Goal: Task Accomplishment & Management: Manage account settings

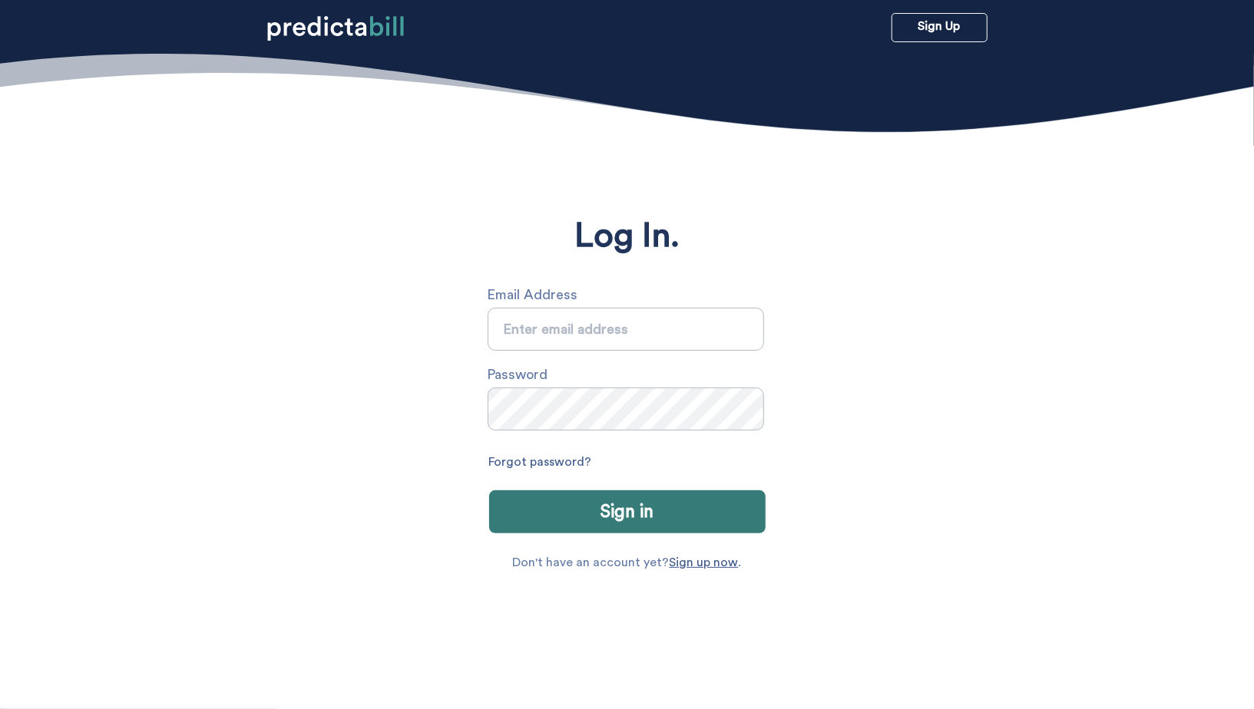
click at [976, 251] on section "Log In. Email Address Password Forgot password? Sign in Don't have an account y…" at bounding box center [627, 446] width 1254 height 709
click at [636, 337] on input "text" at bounding box center [626, 329] width 276 height 43
click at [600, 343] on input "text" at bounding box center [626, 329] width 276 height 43
type input "sarah.michalczuk@gmail.com"
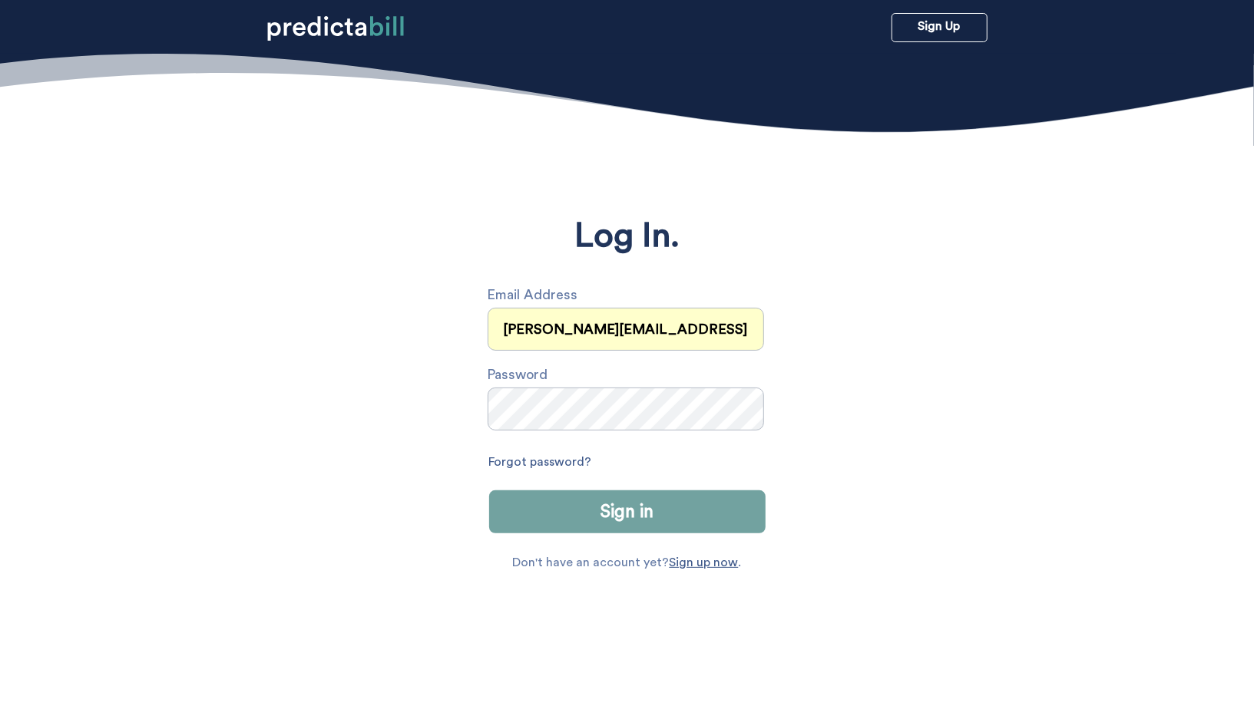
click at [605, 520] on button "Sign in" at bounding box center [627, 512] width 276 height 43
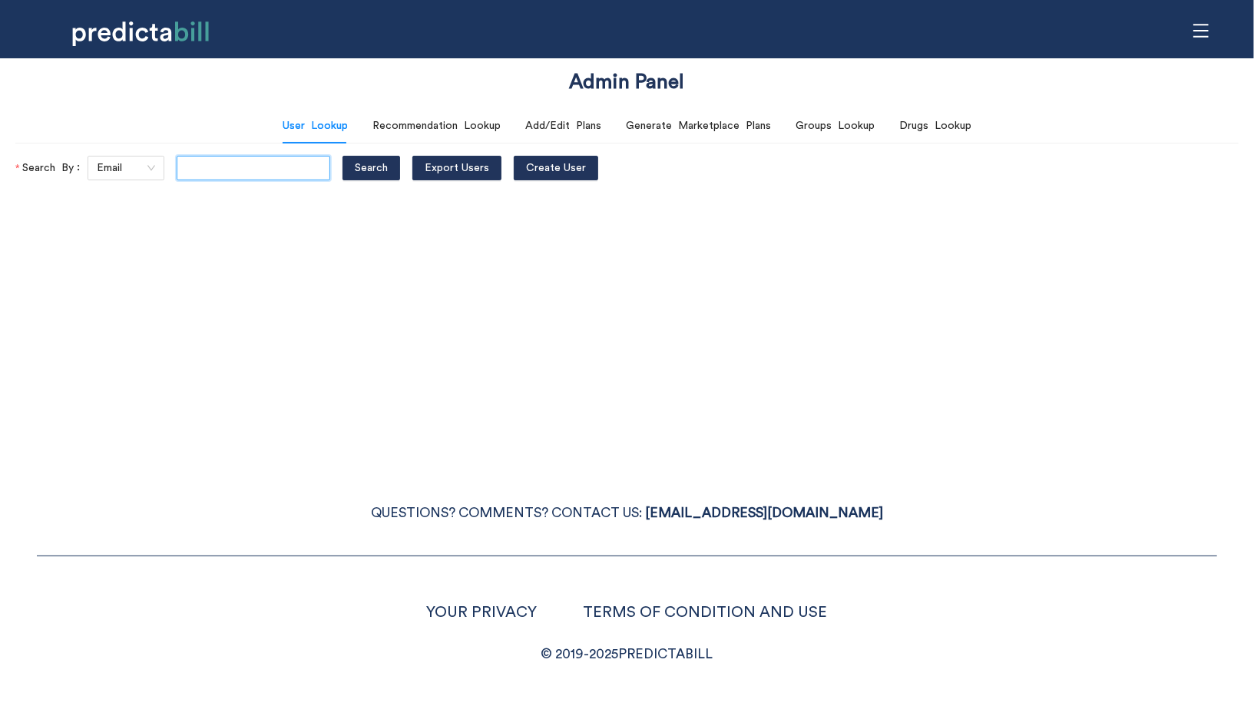
click at [190, 171] on input "text" at bounding box center [254, 168] width 154 height 25
paste input "joshdelman@gmail.com"
type input "joshdelman@gmail.com"
click at [342, 156] on button "Search" at bounding box center [371, 168] width 58 height 25
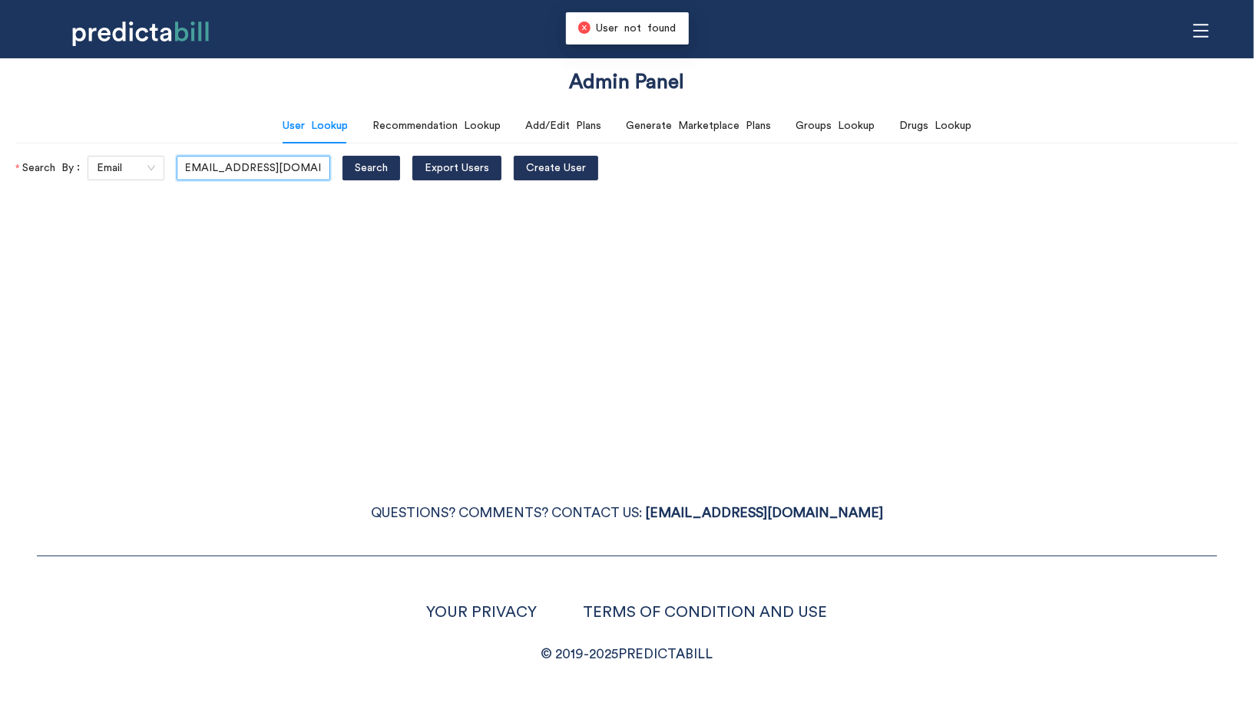
scroll to position [0, 0]
click at [885, 325] on div "Admin Panel User Lookup Recommendation Lookup Add/Edit Plans Generate Marketpla…" at bounding box center [627, 354] width 1254 height 709
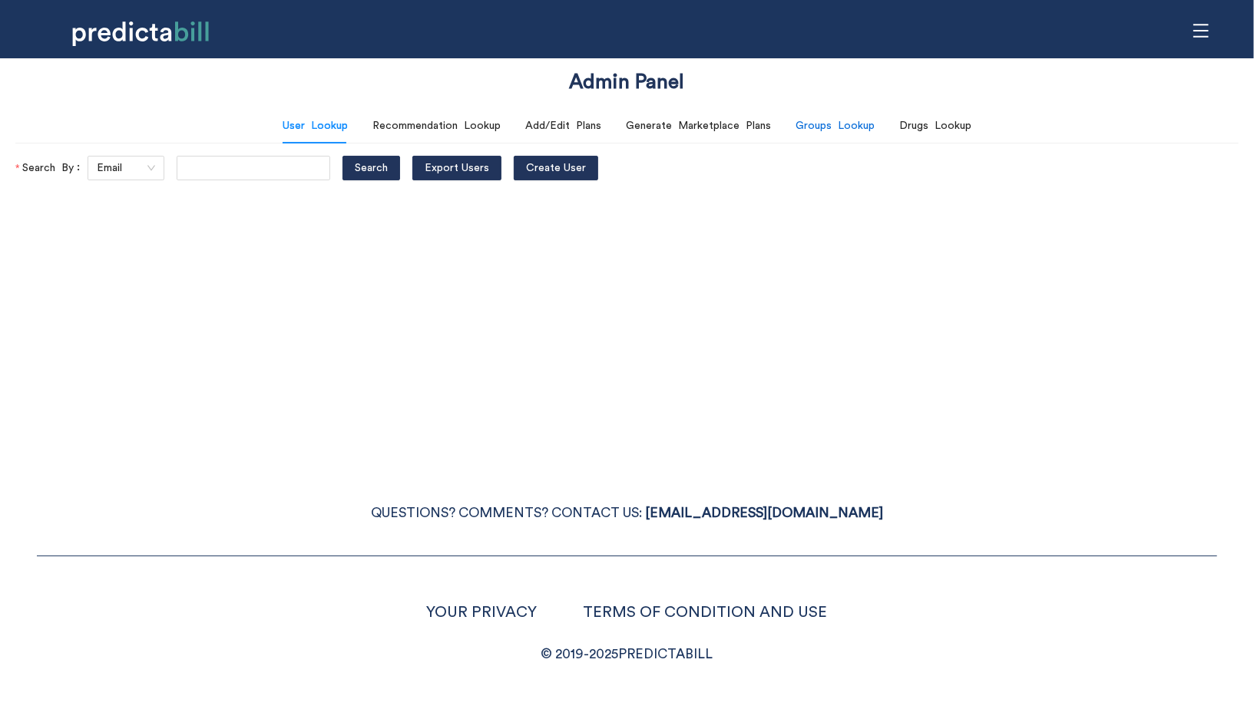
click at [839, 122] on div "Groups Lookup" at bounding box center [834, 125] width 79 height 17
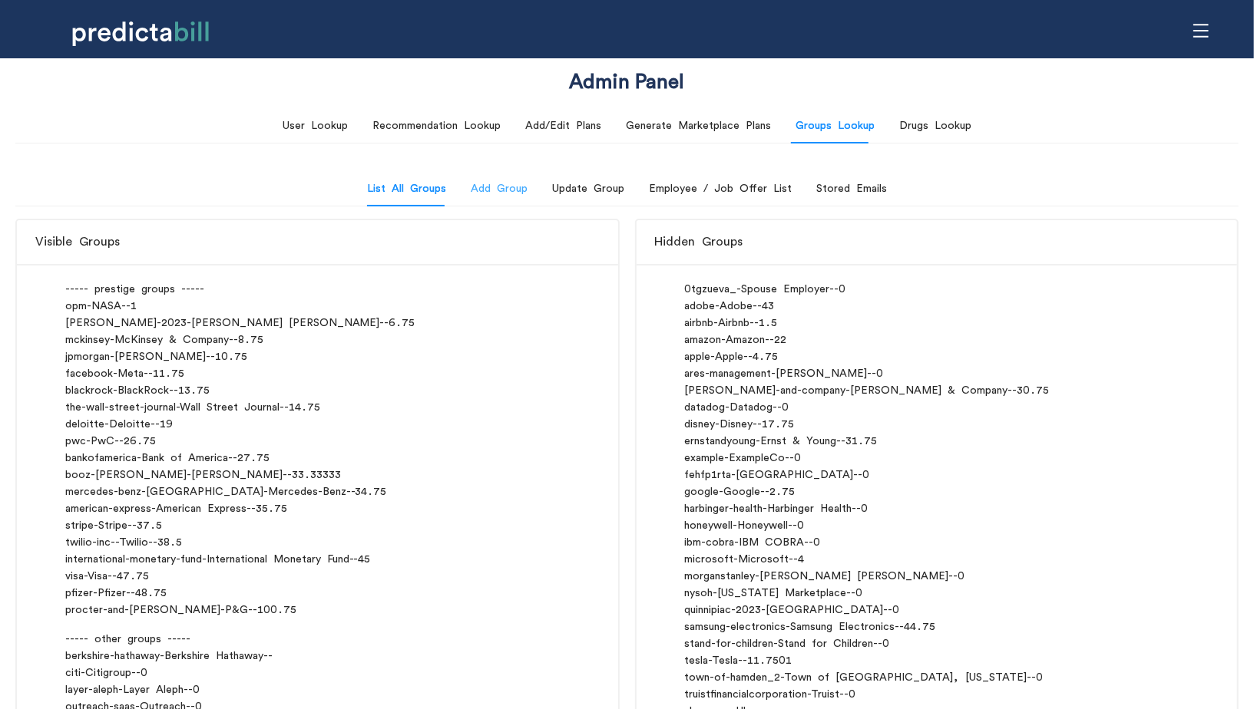
click at [491, 177] on div "Add Group" at bounding box center [499, 188] width 57 height 35
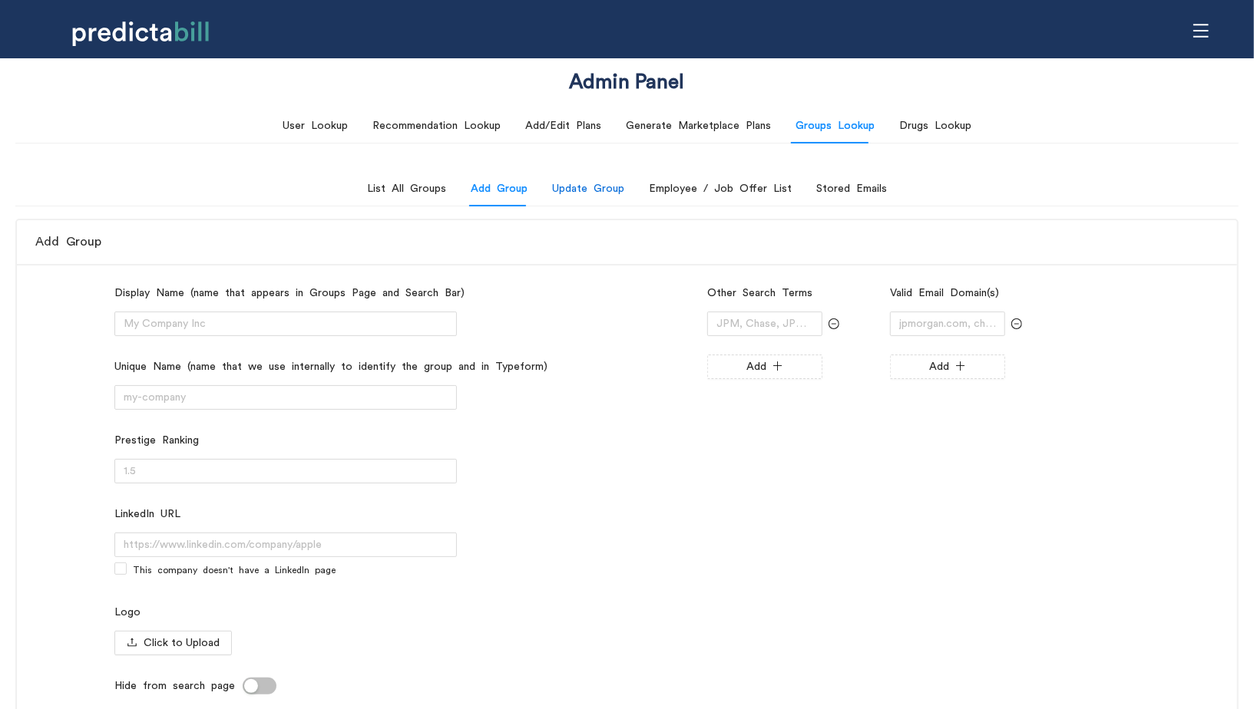
click at [580, 189] on div "Update Group" at bounding box center [588, 188] width 72 height 17
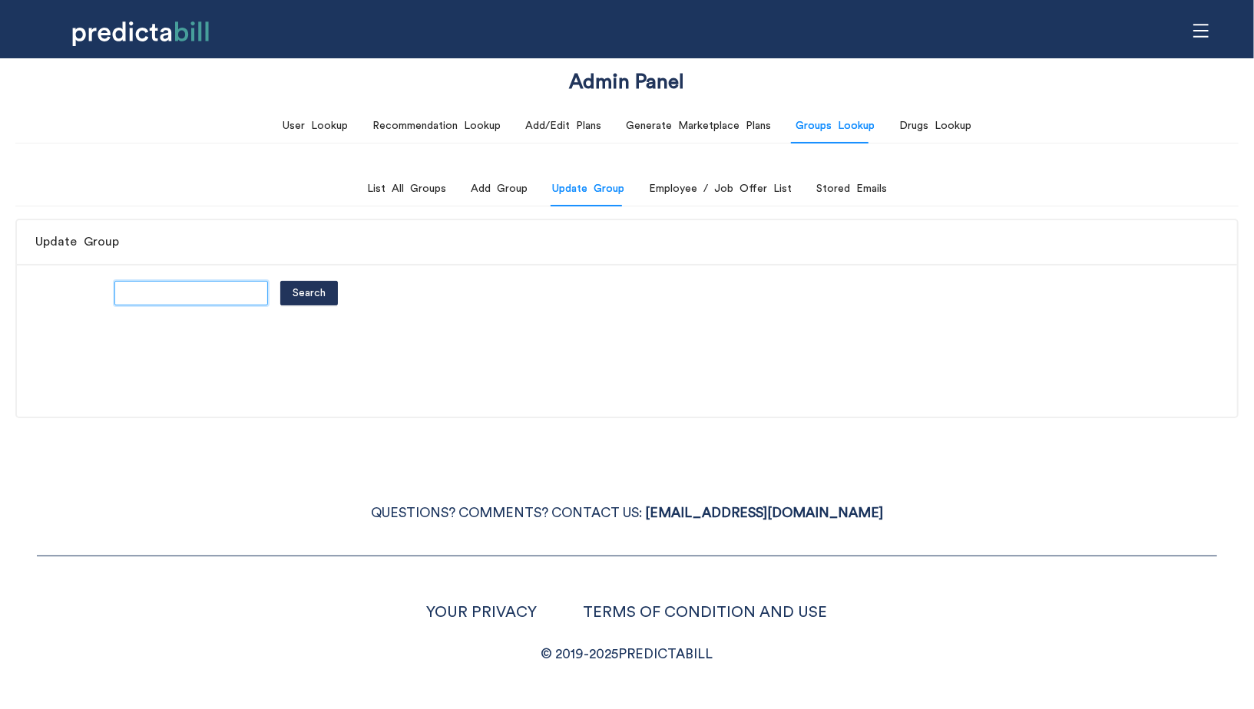
click at [216, 288] on input "text" at bounding box center [191, 293] width 154 height 25
type input "adobe"
click at [280, 281] on button "Search" at bounding box center [309, 293] width 58 height 25
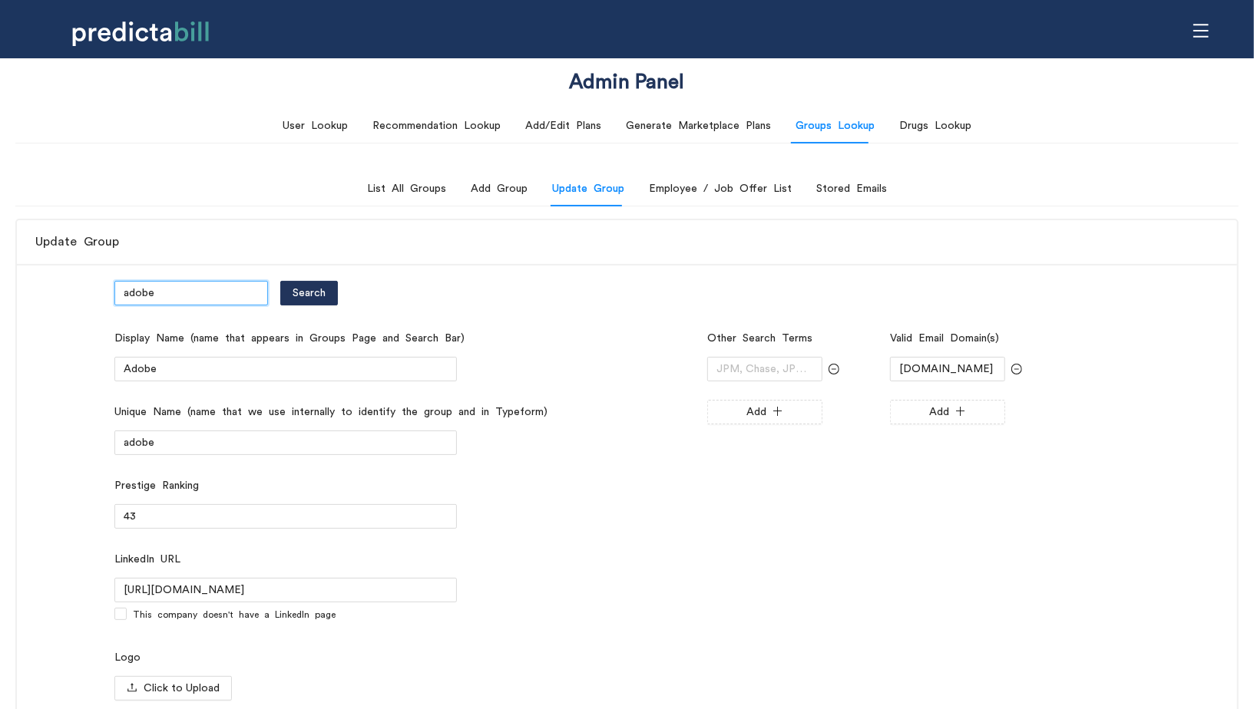
scroll to position [447, 0]
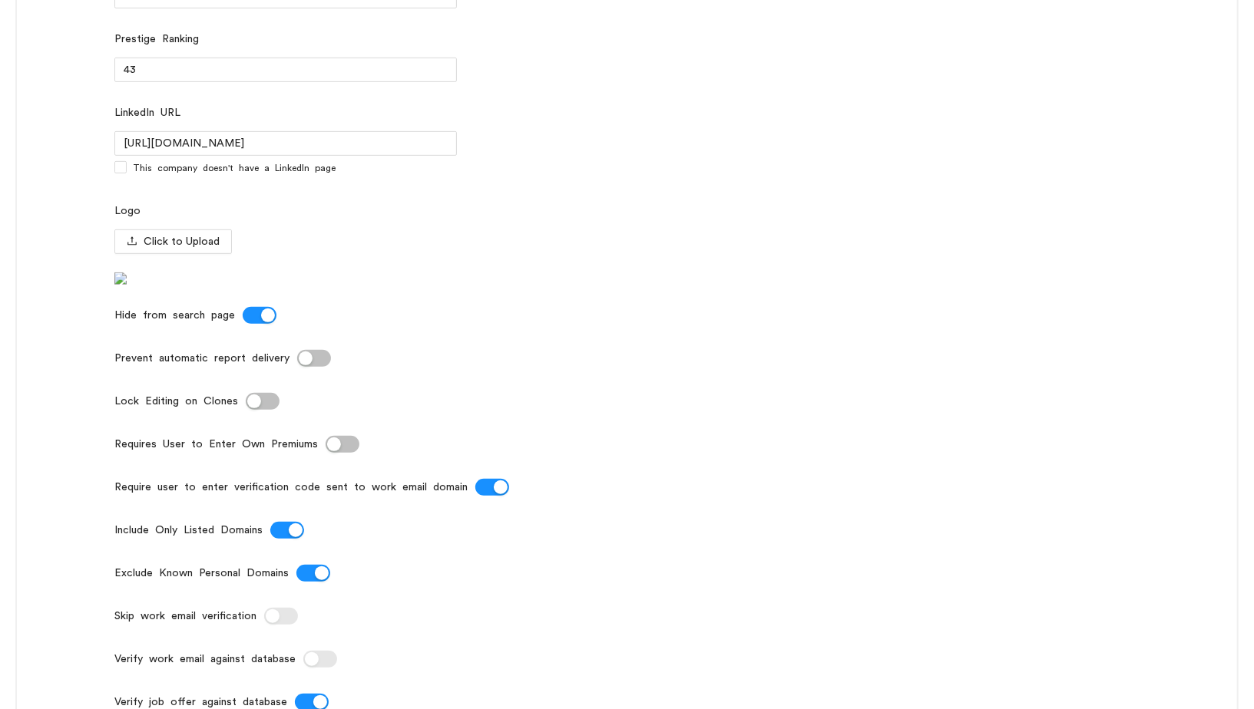
click at [261, 322] on div "button" at bounding box center [268, 316] width 14 height 14
click at [321, 367] on button "Prevent automatic report delivery" at bounding box center [314, 358] width 34 height 17
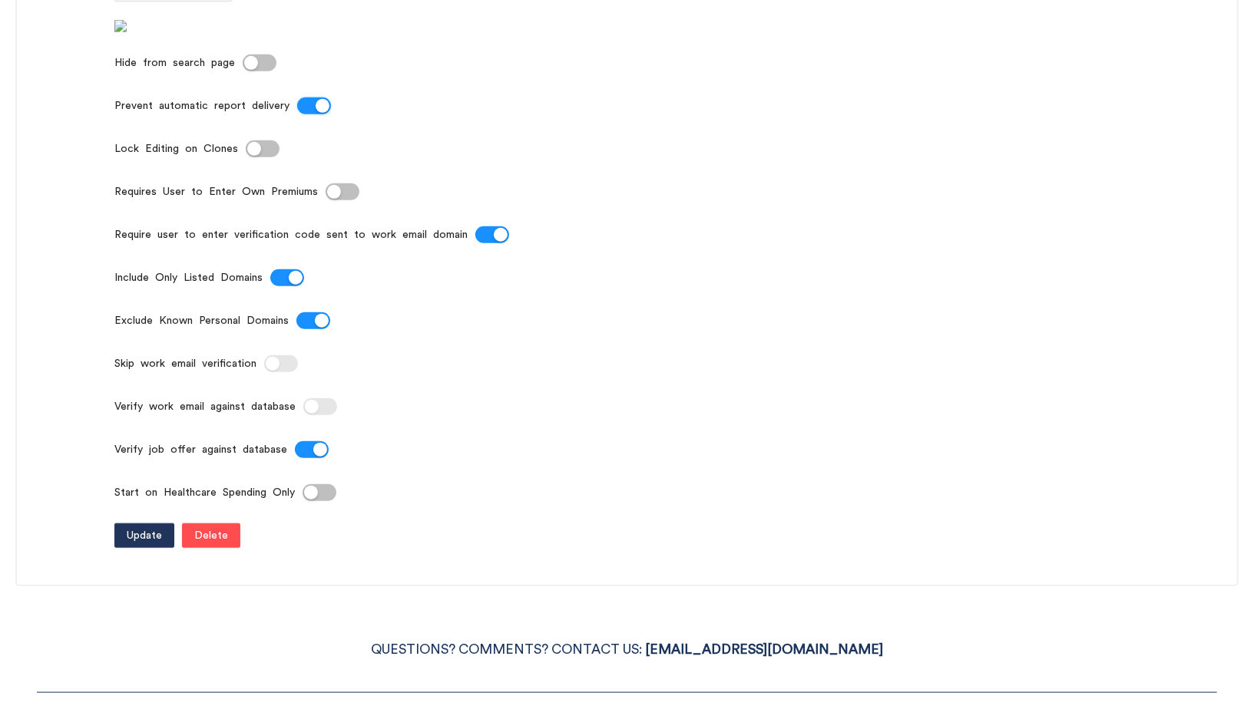
scroll to position [704, 0]
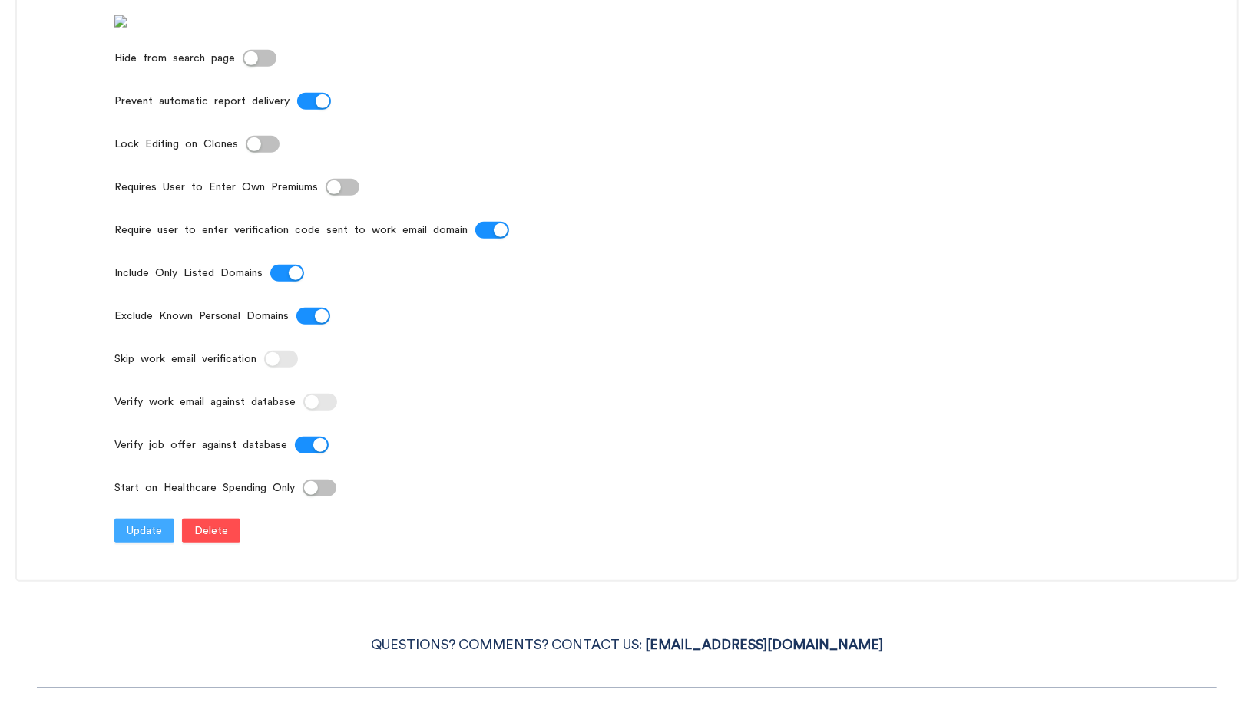
click at [150, 540] on span "Update" at bounding box center [144, 531] width 35 height 17
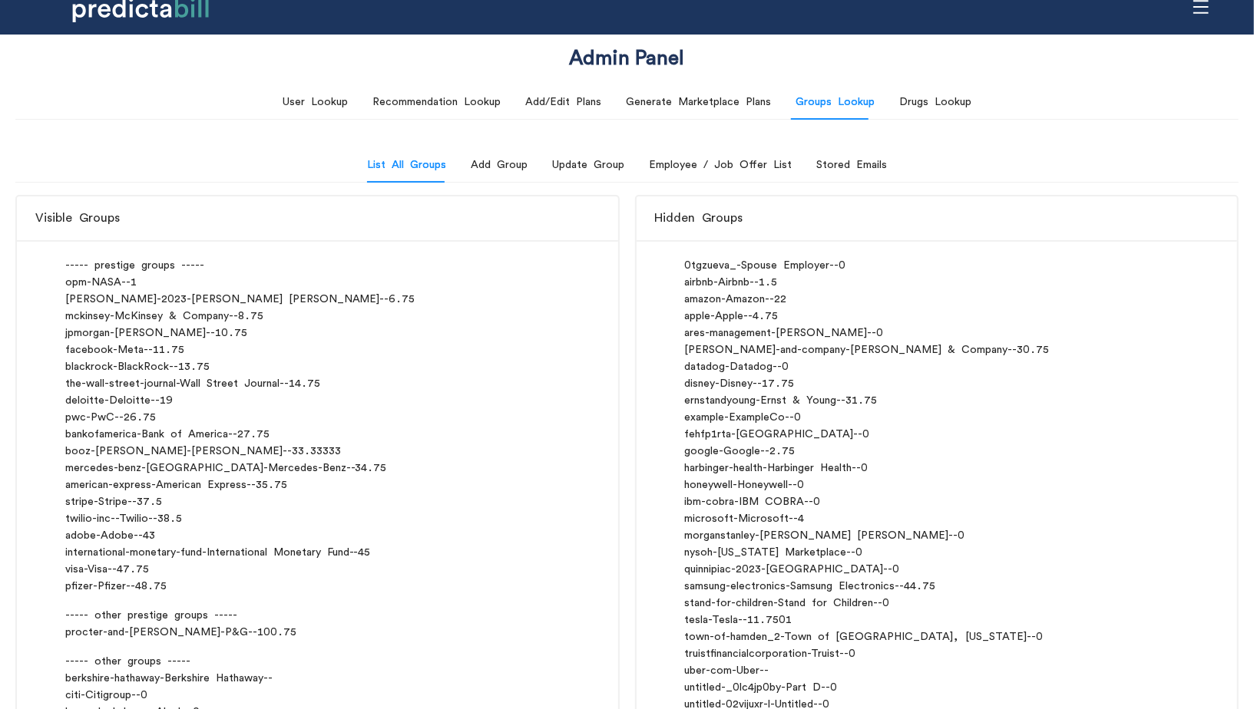
scroll to position [0, 0]
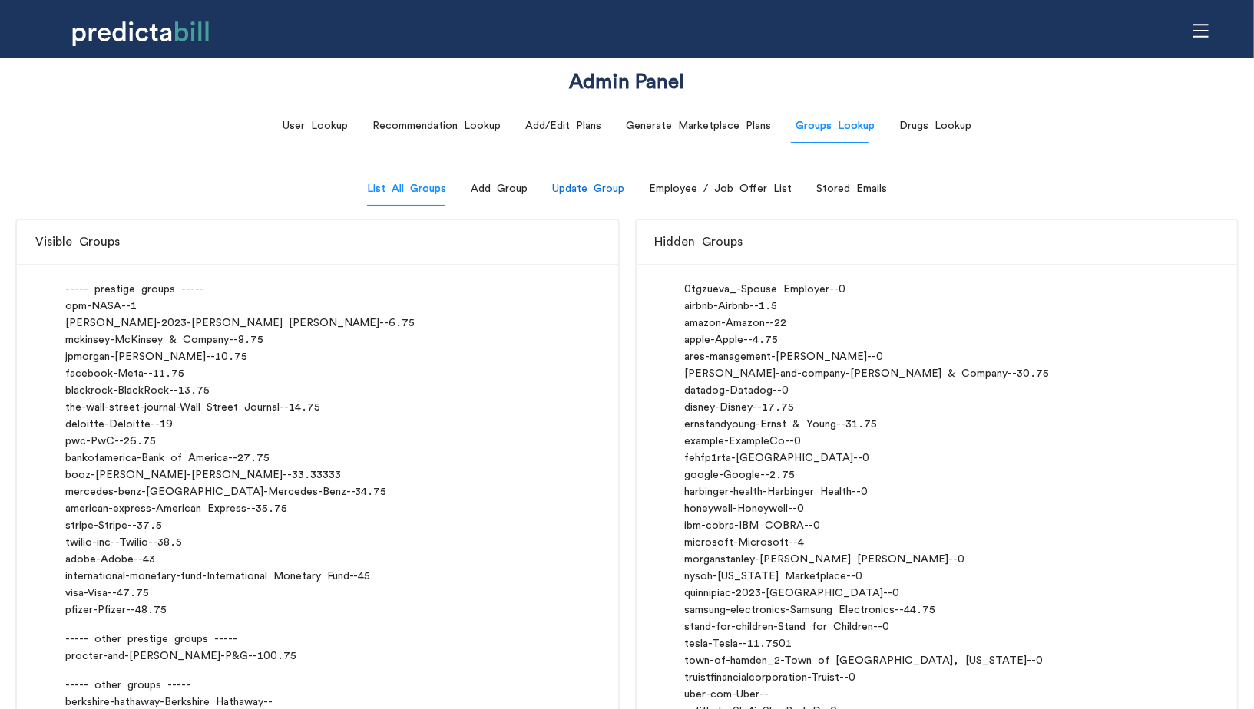
click at [577, 188] on div "Update Group" at bounding box center [588, 188] width 72 height 17
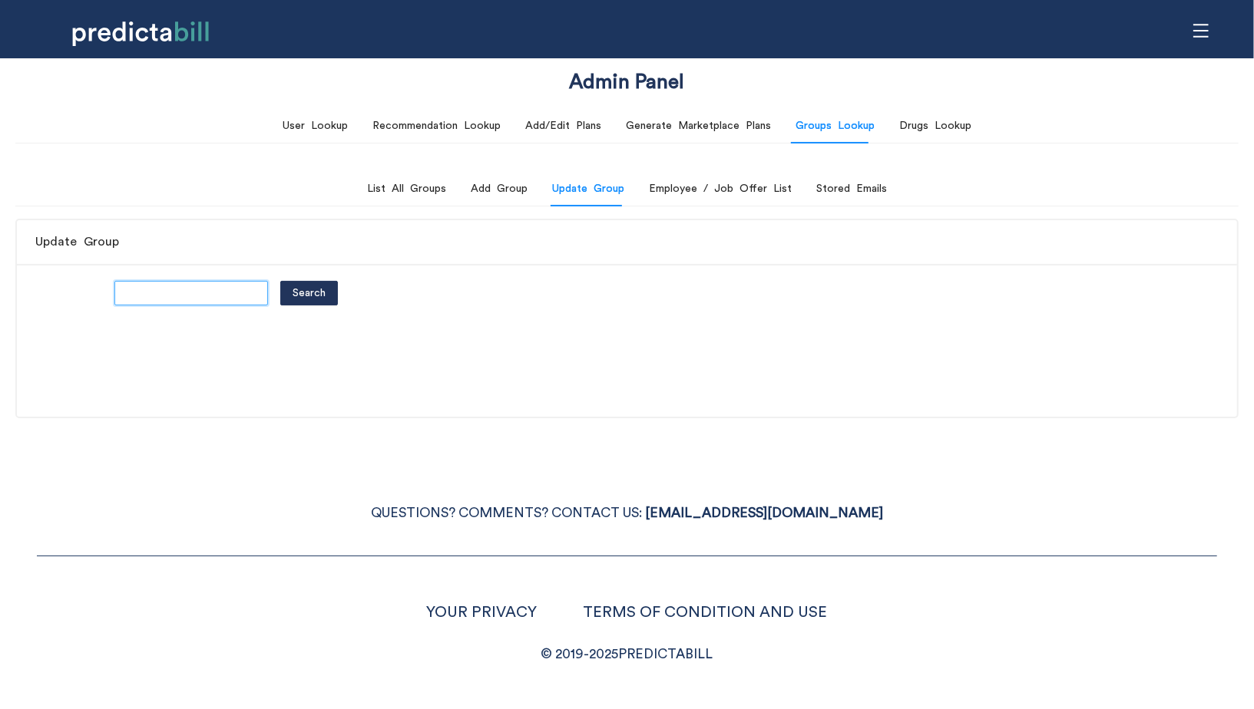
click at [155, 296] on input "text" at bounding box center [191, 293] width 154 height 25
type input "pwc"
click at [280, 281] on button "Search" at bounding box center [309, 293] width 58 height 25
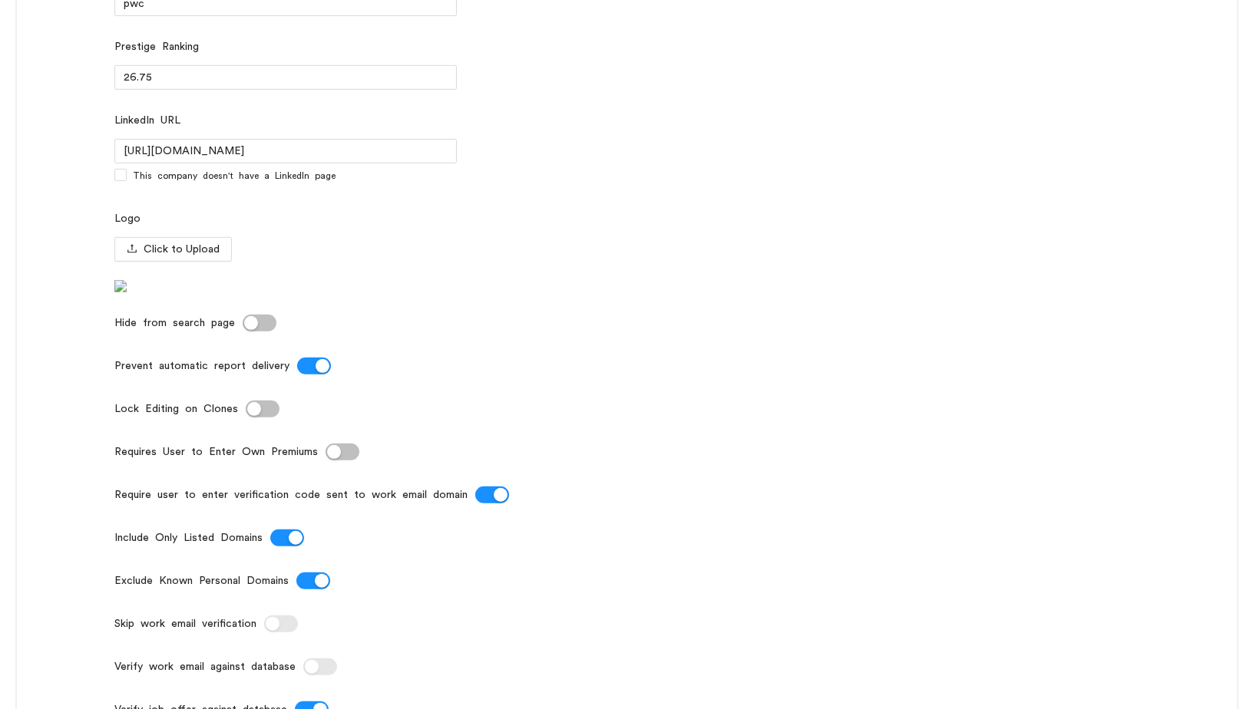
scroll to position [751, 0]
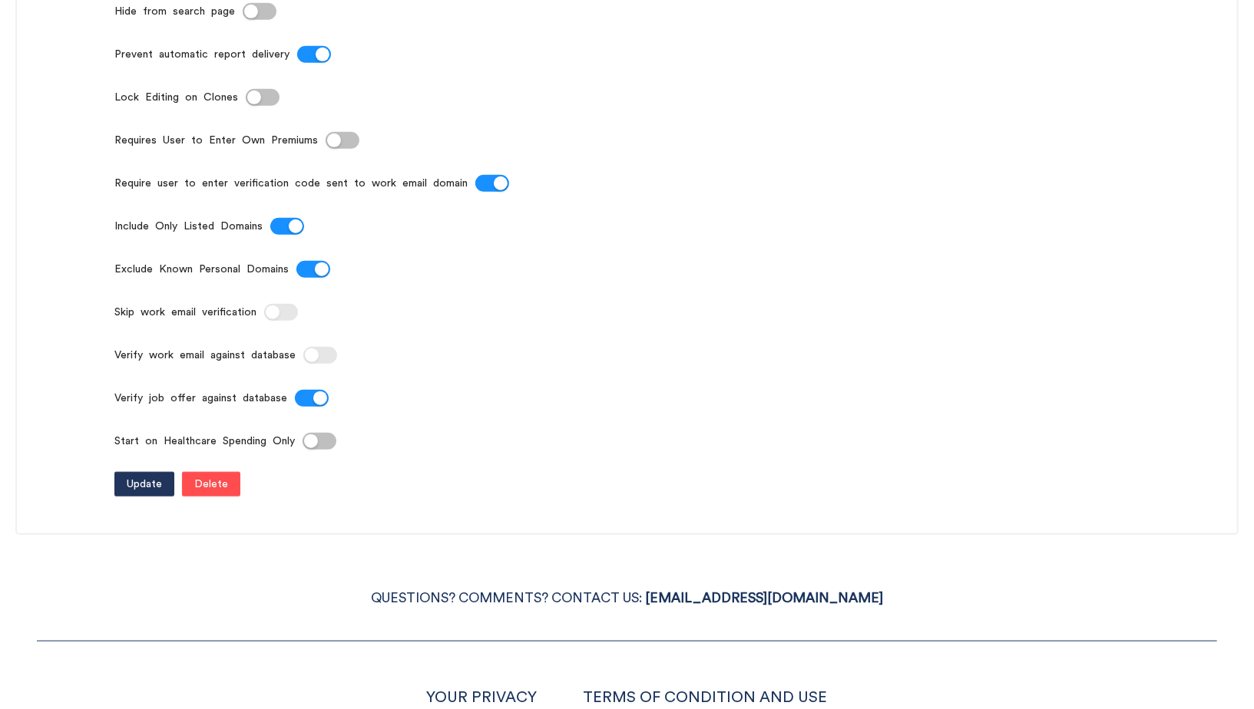
click at [256, 18] on div "button" at bounding box center [251, 12] width 14 height 14
click at [141, 493] on span "Update" at bounding box center [144, 484] width 35 height 17
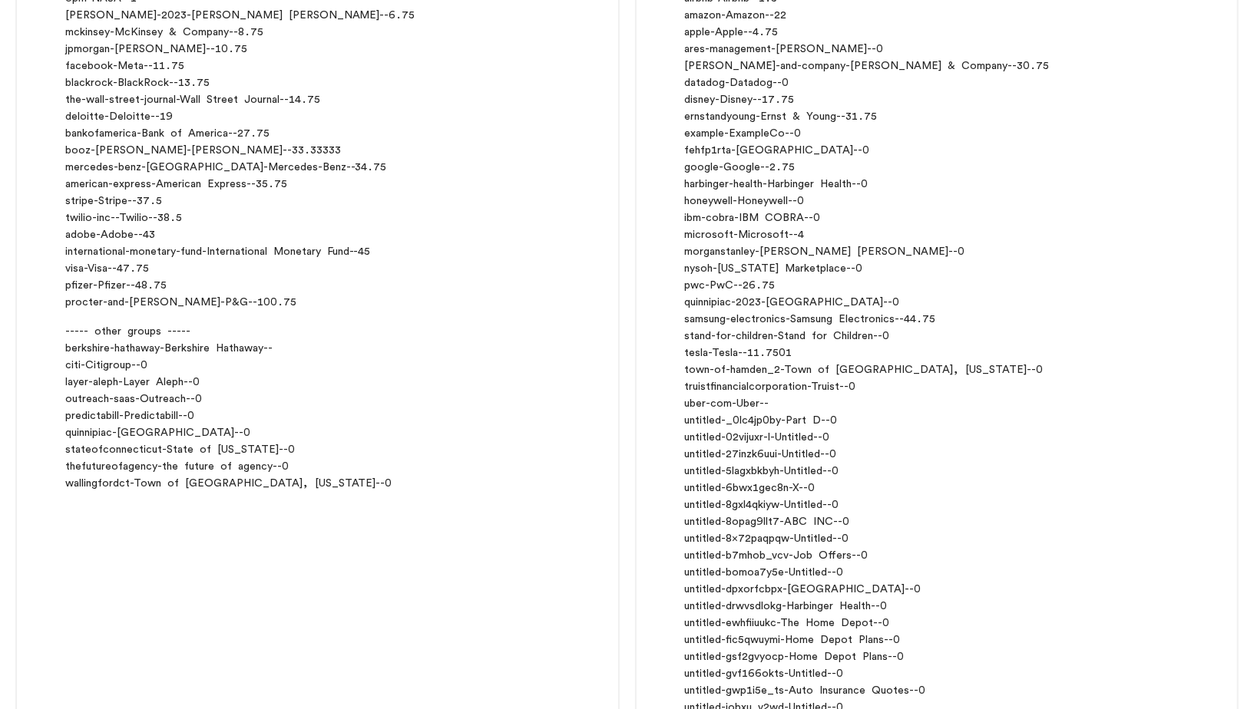
scroll to position [0, 0]
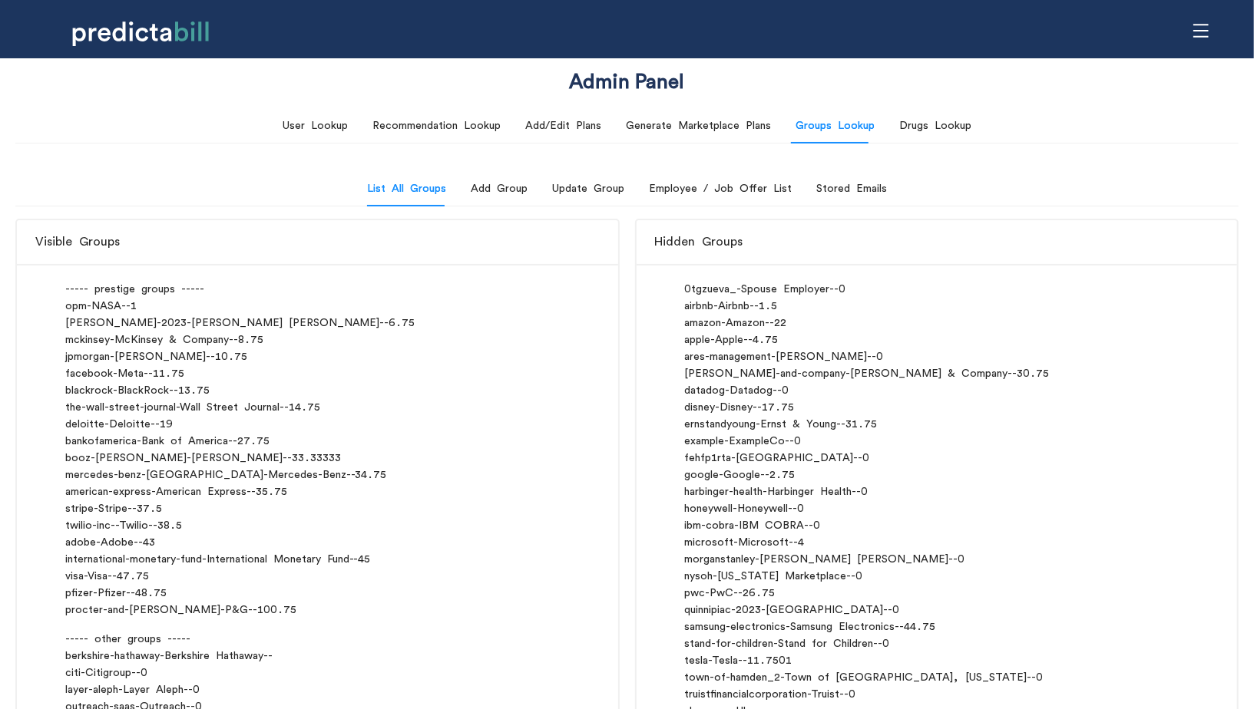
click at [713, 428] on div "ernstandyoung - Ernst & Young - - 31.75" at bounding box center [936, 424] width 504 height 17
copy div "ernstandyoung"
click at [588, 190] on div "Update Group" at bounding box center [588, 188] width 72 height 17
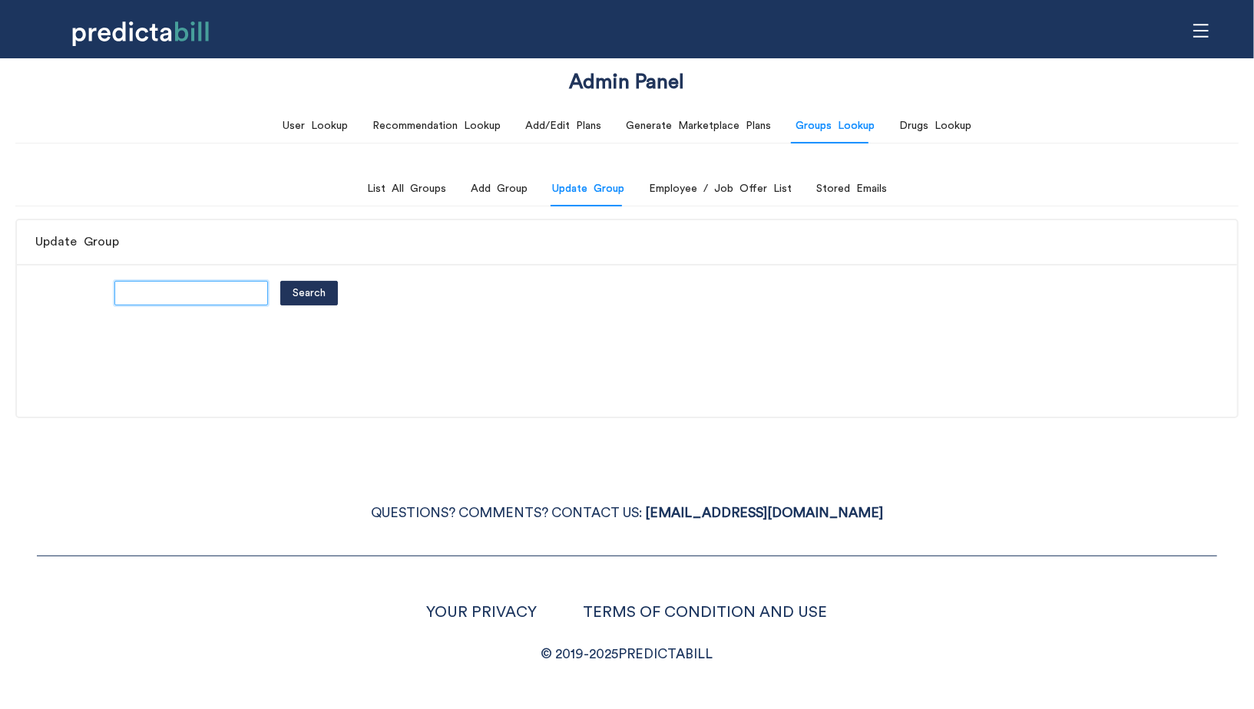
click at [150, 296] on input "text" at bounding box center [191, 293] width 154 height 25
paste input "ernstandyoung"
type input "ernstandyoung"
click at [280, 281] on button "Search" at bounding box center [309, 293] width 58 height 25
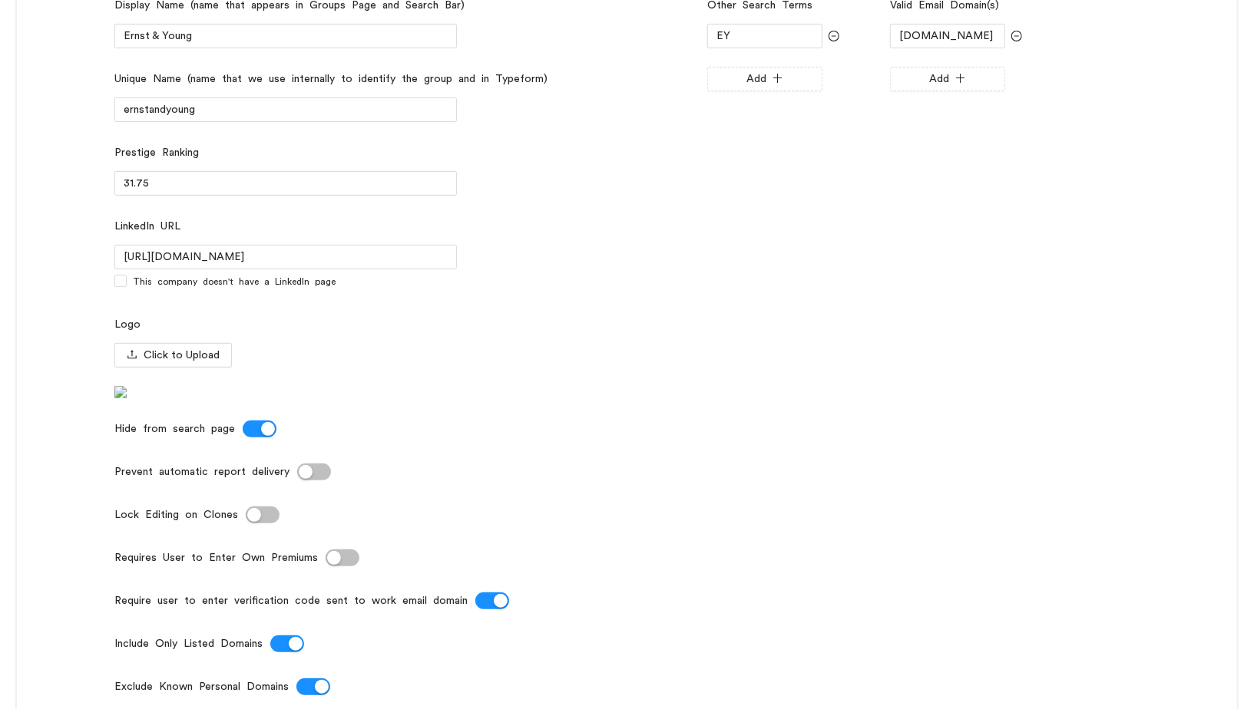
scroll to position [403, 0]
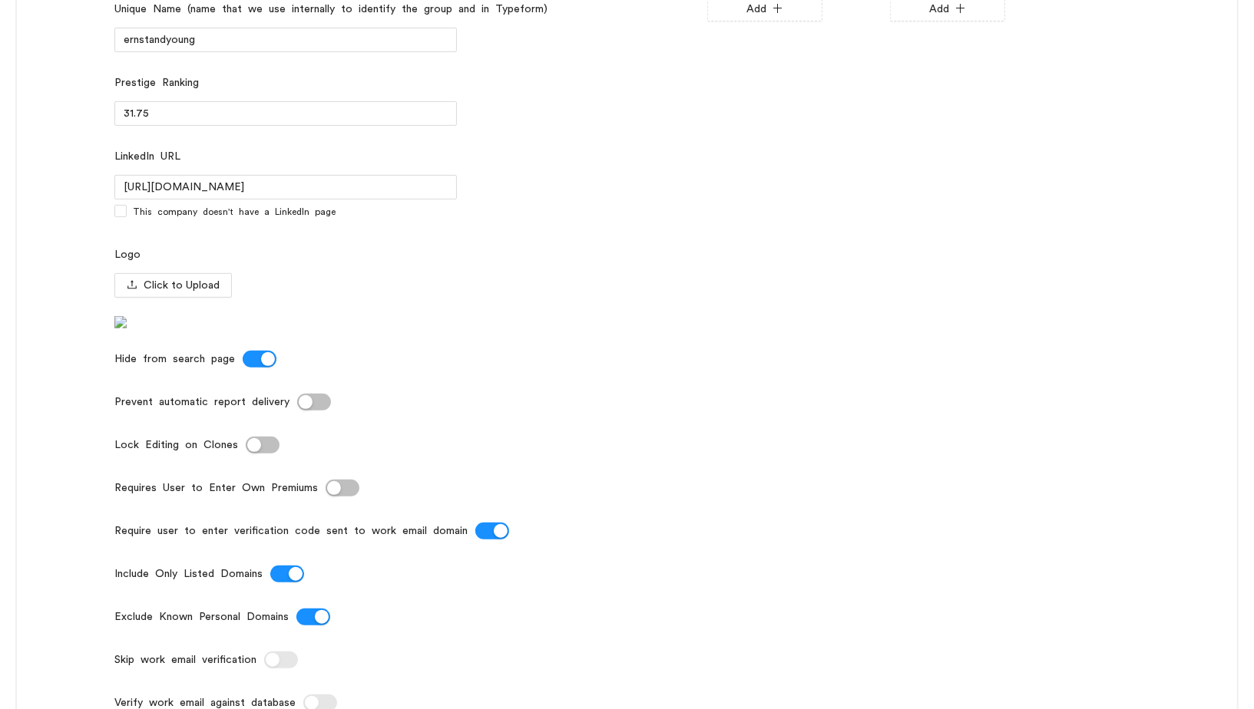
click at [314, 411] on button "Prevent automatic report delivery" at bounding box center [314, 402] width 34 height 17
click at [260, 368] on button "Hide from search page" at bounding box center [260, 359] width 34 height 17
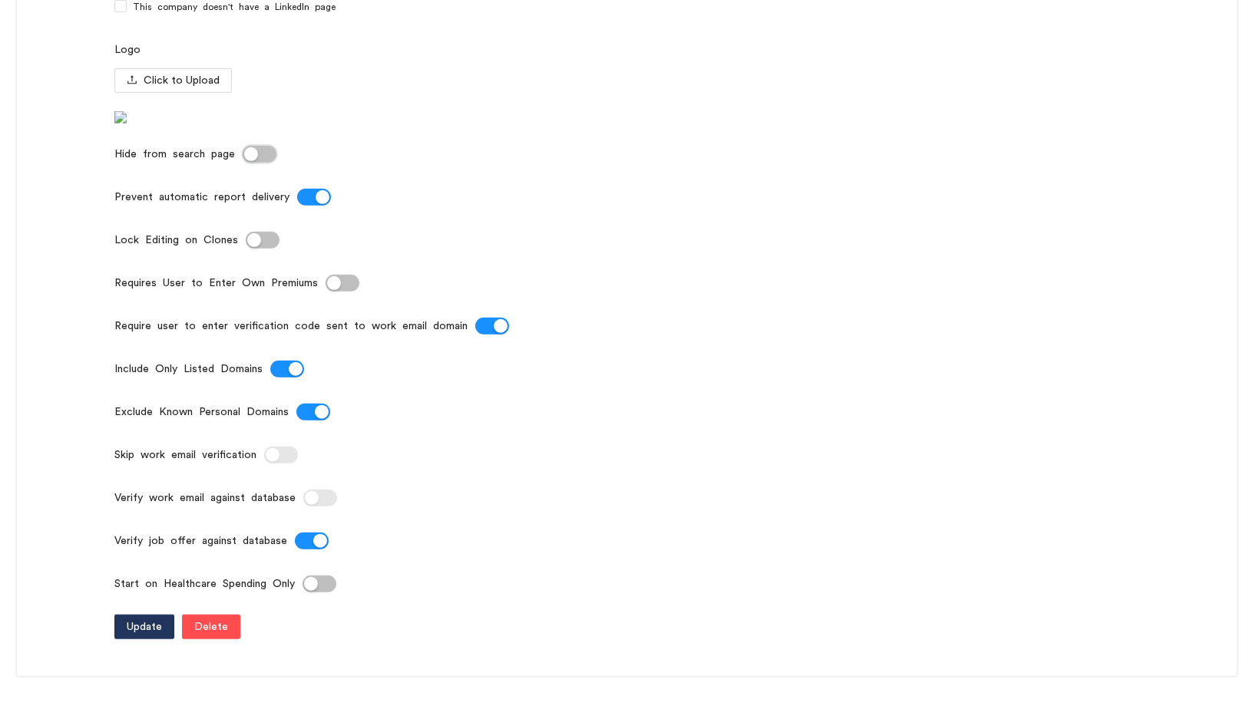
scroll to position [609, 0]
click at [127, 635] on span "Update" at bounding box center [144, 626] width 35 height 17
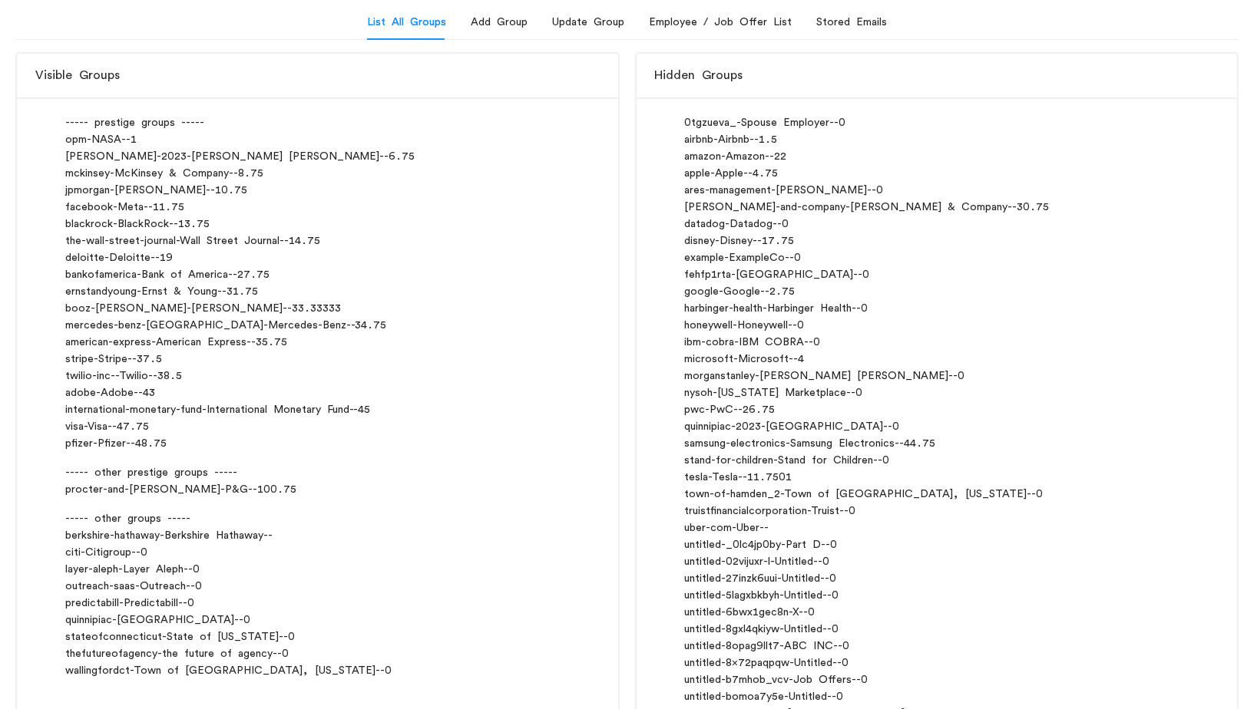
scroll to position [160, 0]
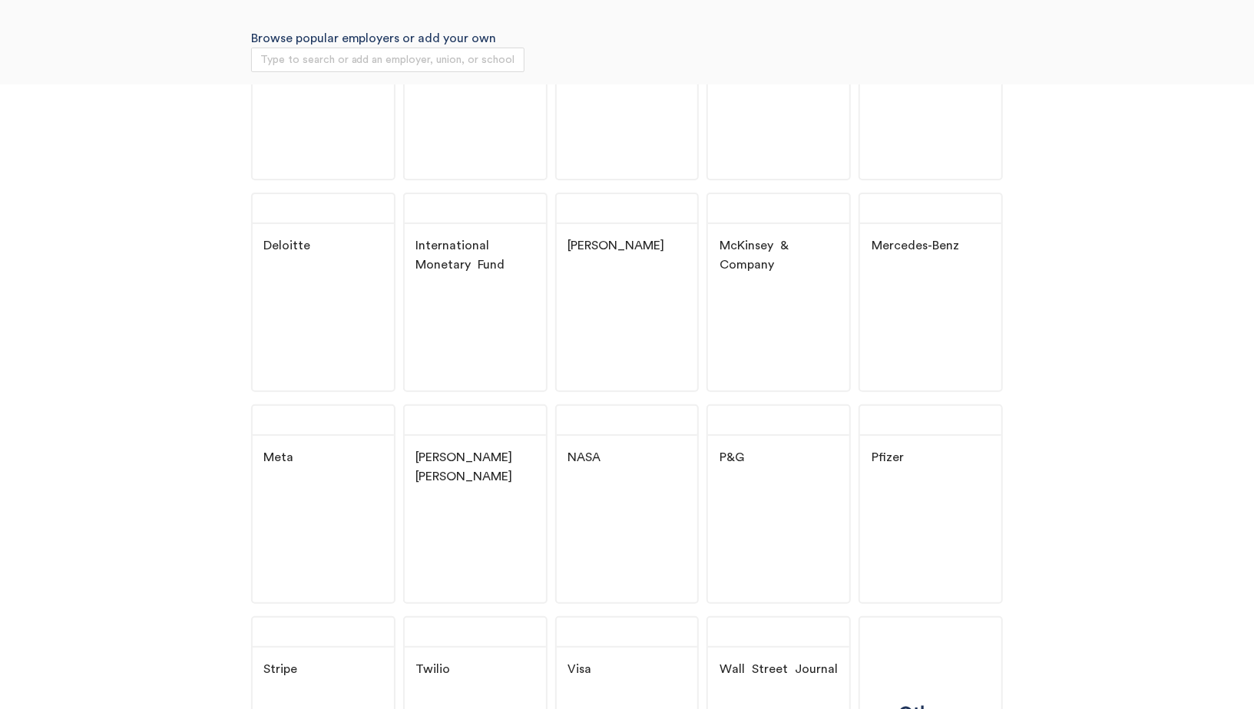
scroll to position [156, 0]
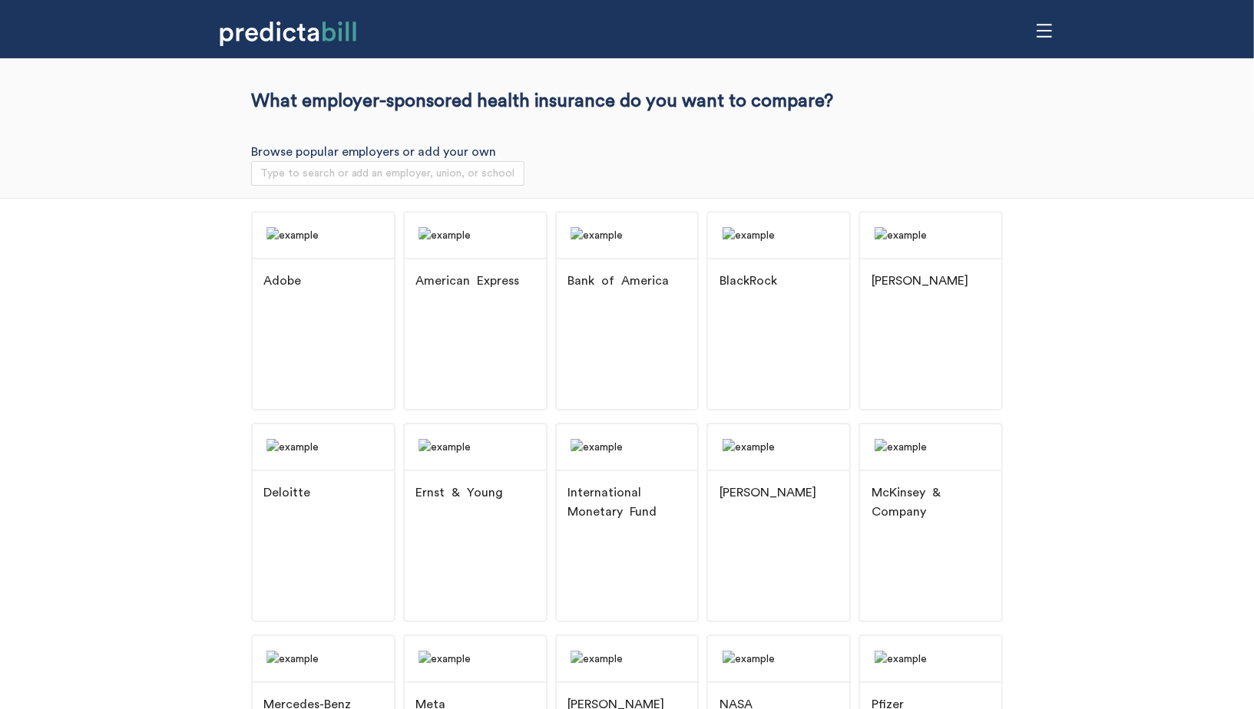
click at [87, 193] on div "Browse popular employers or add your own Type to search or add an employer, uni…" at bounding box center [627, 156] width 1254 height 84
